Goal: Task Accomplishment & Management: Use online tool/utility

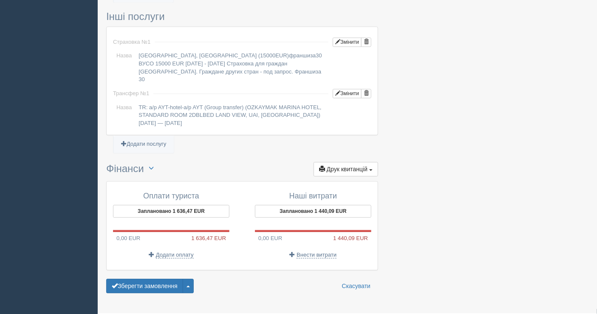
scroll to position [671, 0]
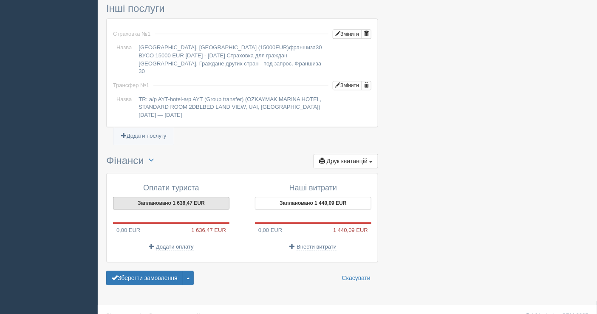
click at [149, 197] on button "Заплановано 1 636,47 EUR" at bounding box center [171, 203] width 116 height 13
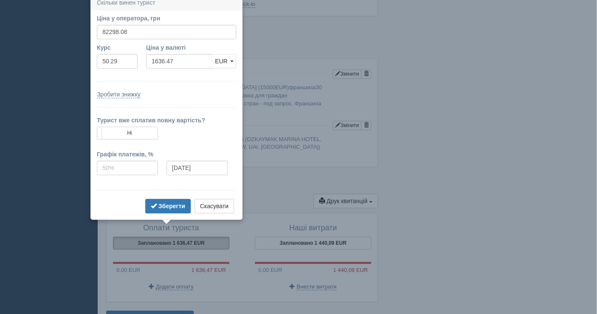
scroll to position [627, 0]
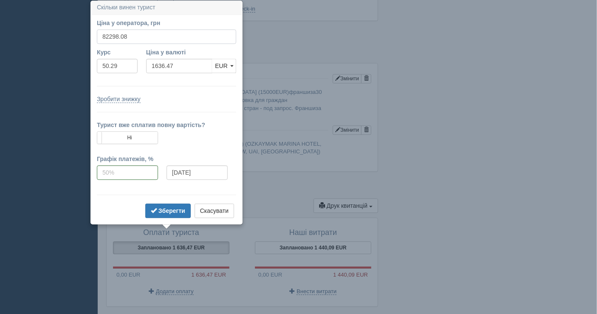
drag, startPoint x: 141, startPoint y: 34, endPoint x: 57, endPoint y: 39, distance: 84.2
type input "81700"
type input "1624.58"
click at [175, 210] on b "Зберегти" at bounding box center [171, 210] width 27 height 7
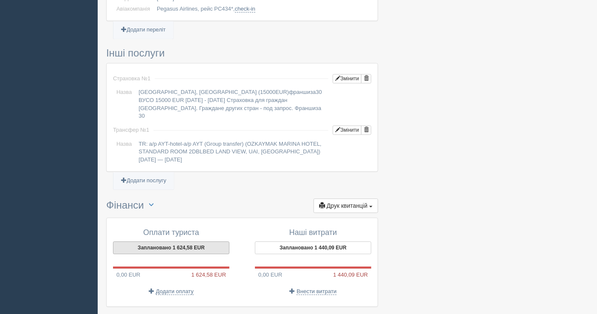
click at [221, 241] on button "Заплановано 1 624,58 EUR" at bounding box center [171, 247] width 116 height 13
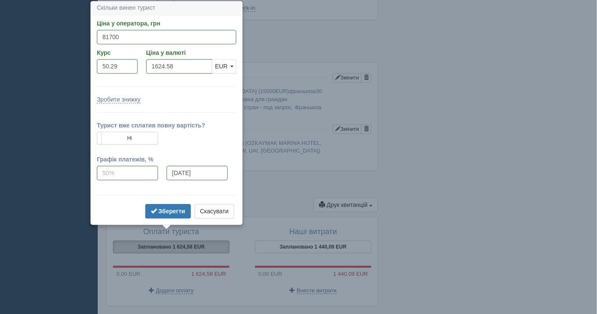
scroll to position [628, 0]
click at [183, 208] on b "Зберегти" at bounding box center [171, 211] width 27 height 7
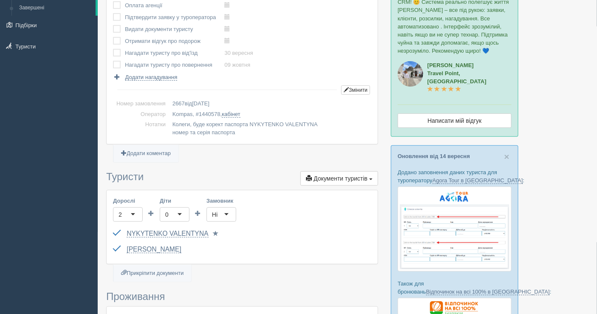
scroll to position [0, 0]
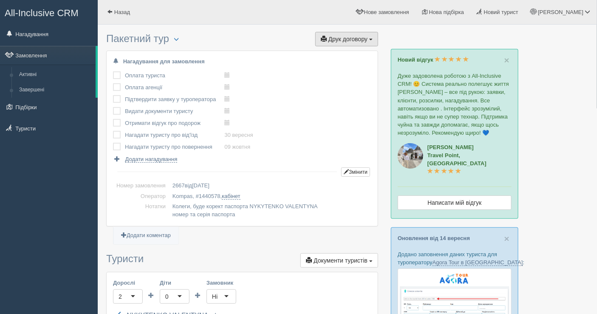
click at [362, 36] on span "Друк договору" at bounding box center [347, 39] width 39 height 7
click at [343, 49] on link "Kompas" at bounding box center [344, 55] width 67 height 14
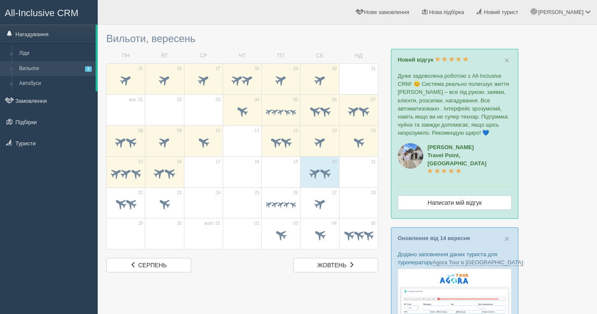
scroll to position [141, 0]
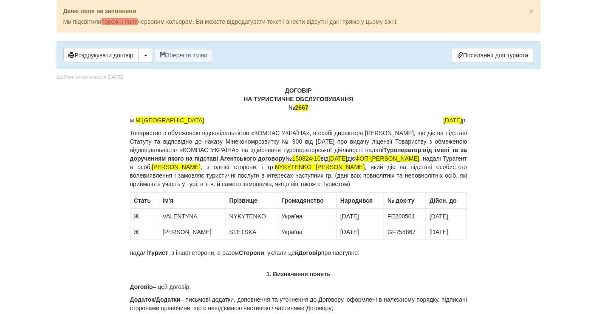
click at [19, 286] on body "× Деякі поля не заповнено Ми підсвітили порожні поля червоним кольором. Ви може…" at bounding box center [298, 157] width 597 height 314
click at [306, 109] on span "2667" at bounding box center [301, 107] width 13 height 7
click at [365, 164] on span "NYKYTENKO [PERSON_NAME]" at bounding box center [320, 167] width 90 height 7
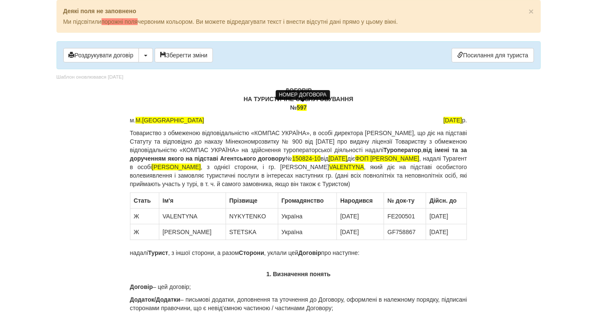
click at [329, 170] on span "VALENTYNA" at bounding box center [346, 167] width 35 height 7
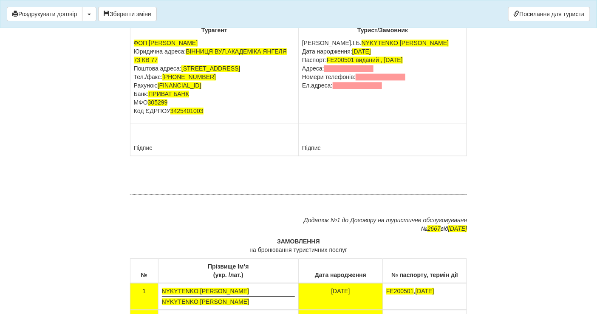
scroll to position [4833, 0]
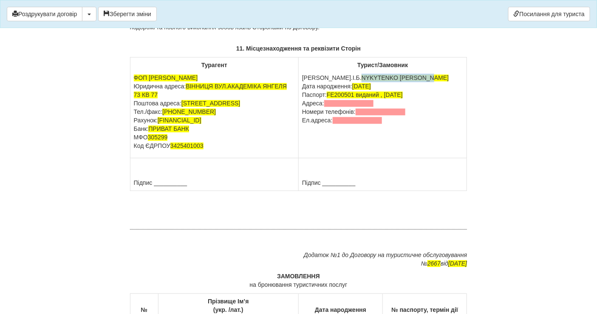
drag, startPoint x: 319, startPoint y: 118, endPoint x: 399, endPoint y: 113, distance: 80.4
click at [399, 113] on td "Турист/Замовник П.І.Б. NYKYTENKO [PERSON_NAME] Дата народження: [DATE] Паспорт:…" at bounding box center [383, 108] width 168 height 101
click at [384, 82] on span "[PERSON_NAME]" at bounding box center [386, 78] width 49 height 7
drag, startPoint x: 319, startPoint y: 117, endPoint x: 413, endPoint y: 122, distance: 94.9
click at [413, 122] on p "[PERSON_NAME].І.Б. [PERSON_NAME] народження: [DATE] Паспорт: [PASSPORT] виданий…" at bounding box center [382, 99] width 161 height 51
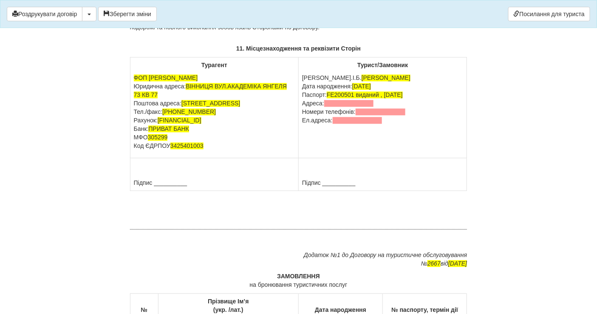
copy span "[PERSON_NAME]"
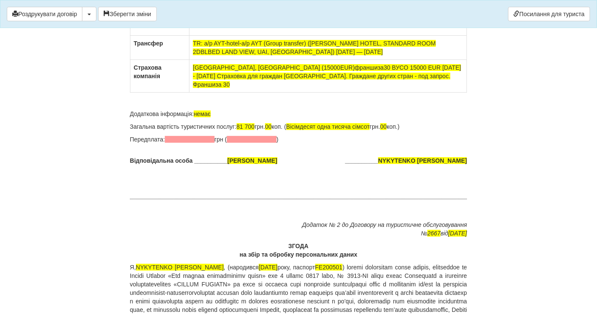
scroll to position [5381, 0]
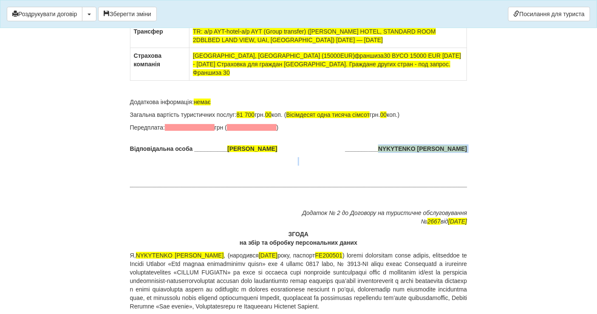
drag, startPoint x: 392, startPoint y: 183, endPoint x: 465, endPoint y: 190, distance: 73.9
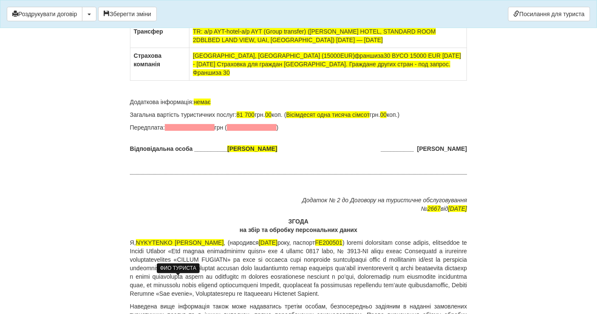
click at [148, 246] on span "NYKYTENKO [PERSON_NAME]" at bounding box center [180, 242] width 88 height 7
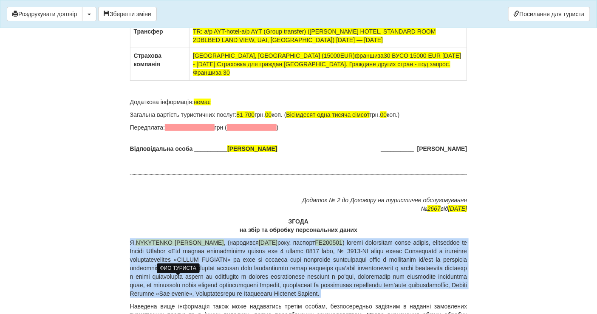
click at [148, 246] on span "NYKYTENKO [PERSON_NAME]" at bounding box center [180, 242] width 88 height 7
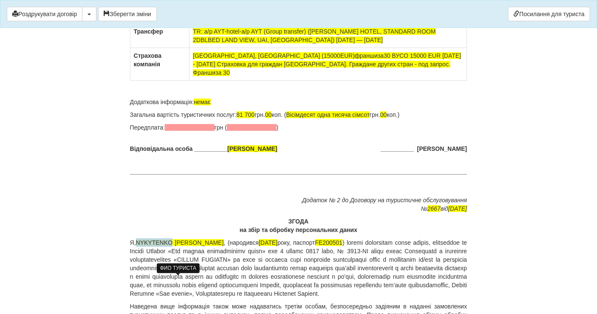
click at [148, 246] on span "NYKYTENKO [PERSON_NAME]" at bounding box center [180, 242] width 88 height 7
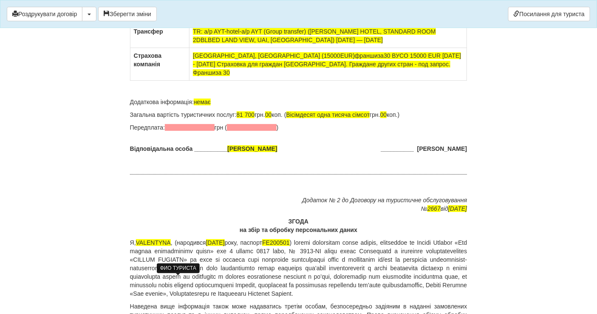
click at [152, 246] on span "VALENTYNA" at bounding box center [153, 242] width 35 height 7
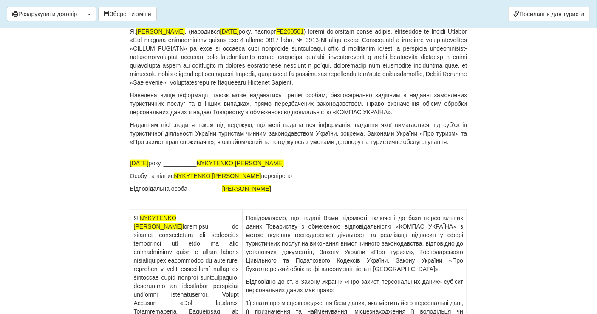
scroll to position [5607, 0]
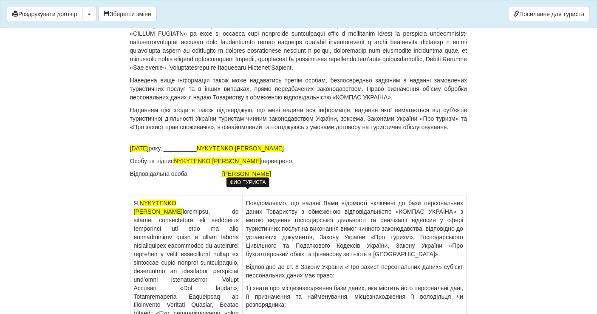
click at [222, 152] on span "NYKYTENKO [PERSON_NAME]" at bounding box center [240, 148] width 87 height 7
click at [222, 152] on span "VALENTYNA" at bounding box center [214, 148] width 35 height 7
click at [222, 153] on p "[DATE], __________ [PERSON_NAME]" at bounding box center [298, 148] width 337 height 8
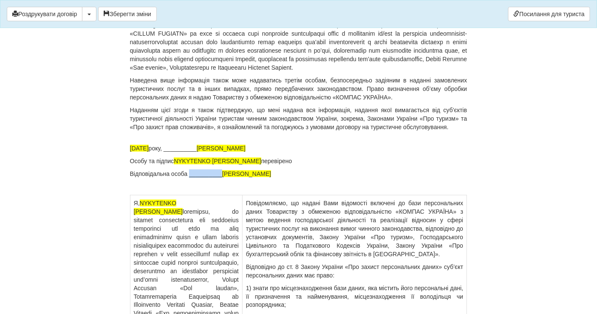
click at [190, 164] on span "NYKYTENKO [PERSON_NAME]" at bounding box center [217, 161] width 87 height 7
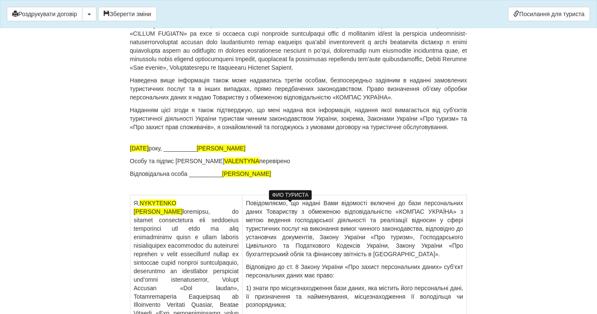
click at [259, 164] on span "VALENTYNA" at bounding box center [241, 161] width 35 height 7
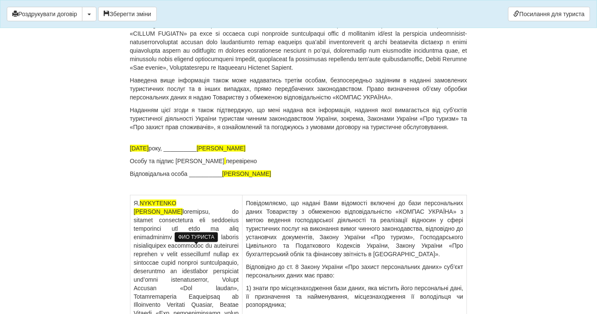
click at [178, 215] on span "NYKYTENKO [PERSON_NAME]" at bounding box center [158, 207] width 49 height 15
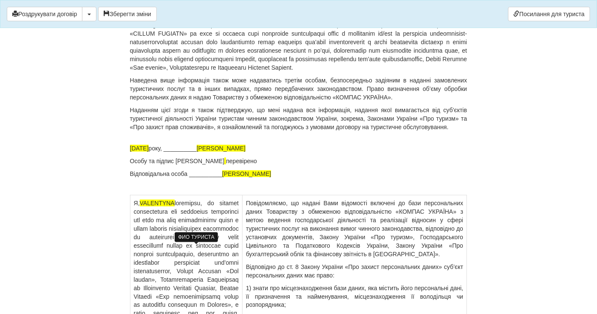
click at [175, 207] on span "VALENTYNA" at bounding box center [157, 203] width 35 height 7
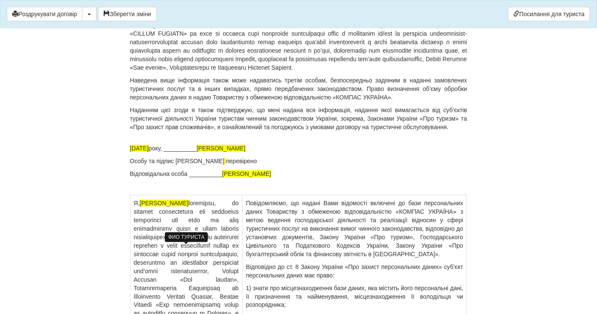
click at [169, 207] on span "[PERSON_NAME]" at bounding box center [164, 203] width 49 height 7
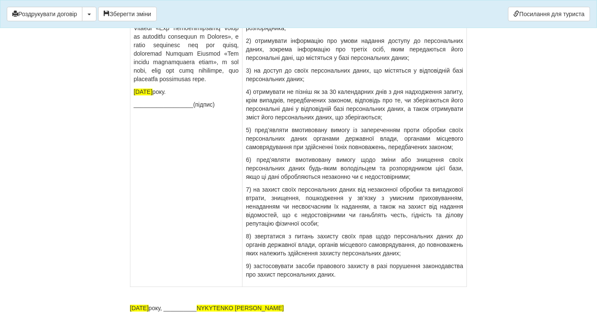
scroll to position [6008, 0]
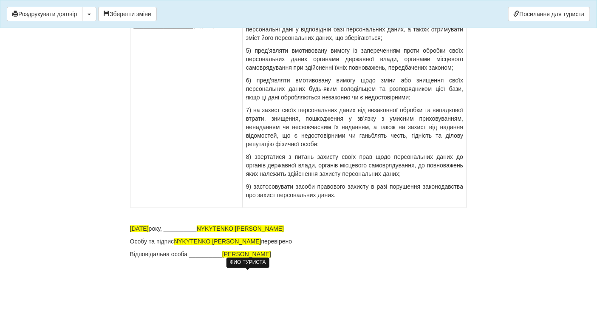
click at [211, 226] on span "NYKYTENKO [PERSON_NAME]" at bounding box center [240, 228] width 87 height 7
click at [280, 231] on span "NYKYTENKO [PERSON_NAME]" at bounding box center [240, 228] width 87 height 7
click at [232, 227] on span "NYKYTENKO" at bounding box center [215, 228] width 37 height 7
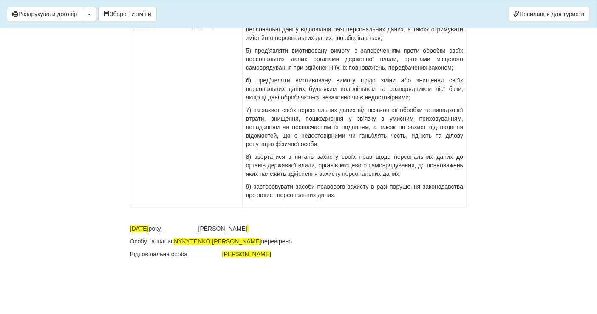
click at [197, 238] on p "Особу та підпис NYKYTENKO [PERSON_NAME] перевірено" at bounding box center [298, 241] width 337 height 8
click at [197, 238] on p "Особу та підпис [PERSON_NAME] [PERSON_NAME] перевірено" at bounding box center [298, 241] width 337 height 8
click at [259, 243] on span "VALENTYNA" at bounding box center [241, 241] width 35 height 7
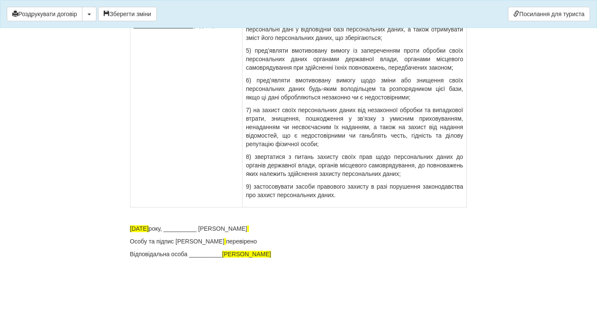
click at [284, 243] on p "Особу та підпис [PERSON_NAME]" at bounding box center [298, 241] width 337 height 8
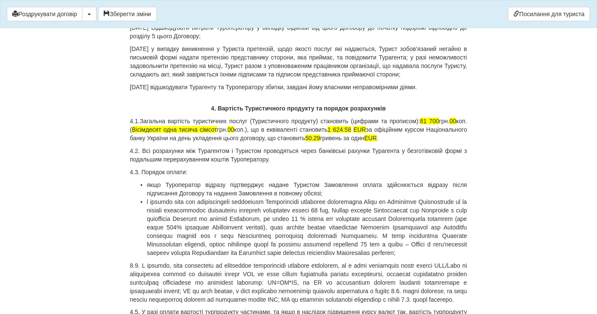
scroll to position [0, 0]
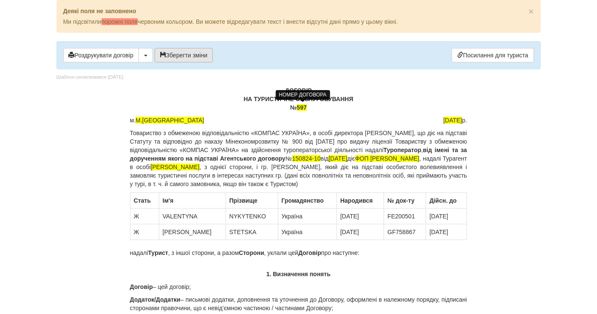
click at [180, 50] on button "Зберегти зміни" at bounding box center [184, 55] width 59 height 14
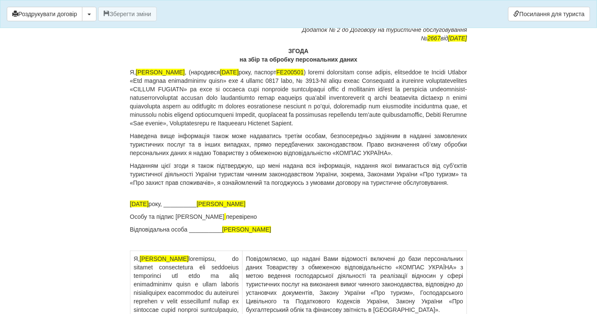
scroll to position [5586, 0]
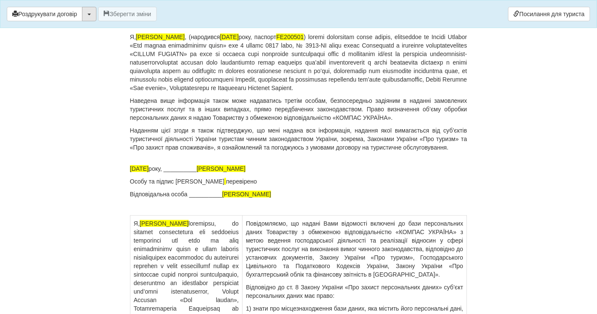
click at [92, 10] on button "button" at bounding box center [89, 14] width 14 height 14
click at [113, 32] on link "Скачати PDF" at bounding box center [115, 32] width 67 height 14
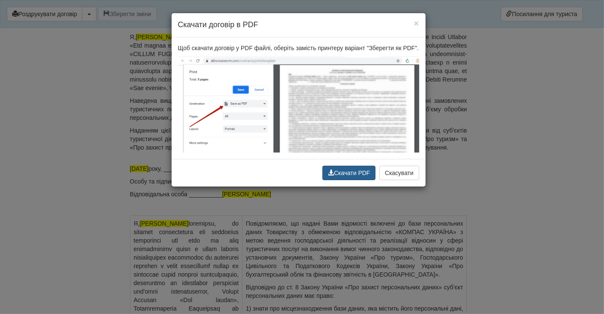
click at [359, 166] on button "Скачати PDF" at bounding box center [349, 173] width 53 height 14
